Goal: Check status: Check status

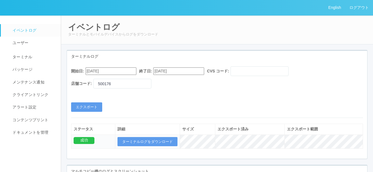
scroll to position [21, 0]
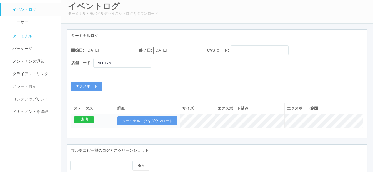
click at [20, 35] on span "ターミナル" at bounding box center [21, 36] width 21 height 4
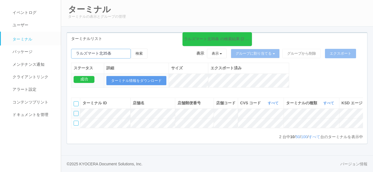
drag, startPoint x: 114, startPoint y: 52, endPoint x: 69, endPoint y: 41, distance: 46.4
click at [62, 51] on div "ターミナル ターミナルの表示とグループの管理 ターミナルリスト ラルズマート北35条 の検索結果 (2 件) 検索 表示 表示 すべてのターミナル 未割り当て…" at bounding box center [217, 77] width 312 height 158
paste input "240541"
type input "240541"
click at [142, 49] on button "検索" at bounding box center [139, 54] width 17 height 10
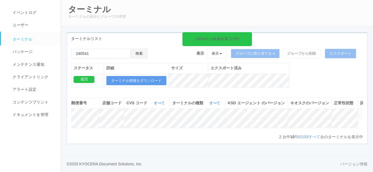
scroll to position [0, 120]
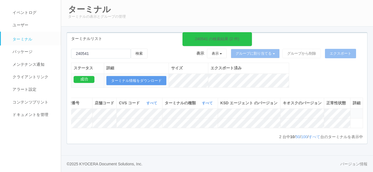
click at [352, 111] on icon at bounding box center [352, 111] width 0 height 0
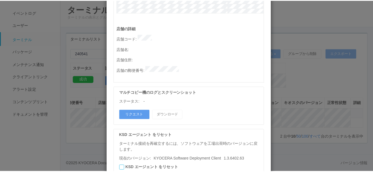
scroll to position [325, 0]
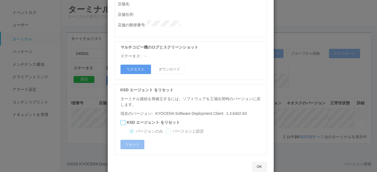
click at [260, 162] on button "OK" at bounding box center [259, 166] width 15 height 9
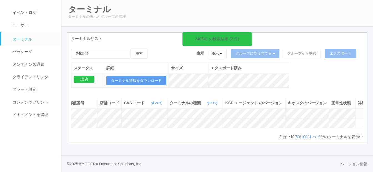
scroll to position [0, 120]
click at [352, 111] on icon at bounding box center [352, 111] width 0 height 0
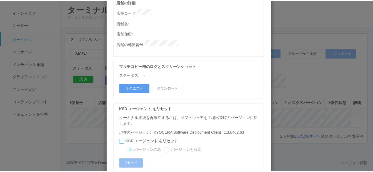
scroll to position [325, 0]
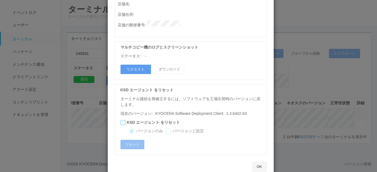
click at [257, 162] on button "OK" at bounding box center [259, 166] width 15 height 9
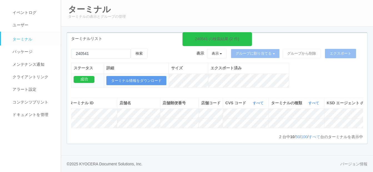
scroll to position [0, 0]
